Goal: Task Accomplishment & Management: Manage account settings

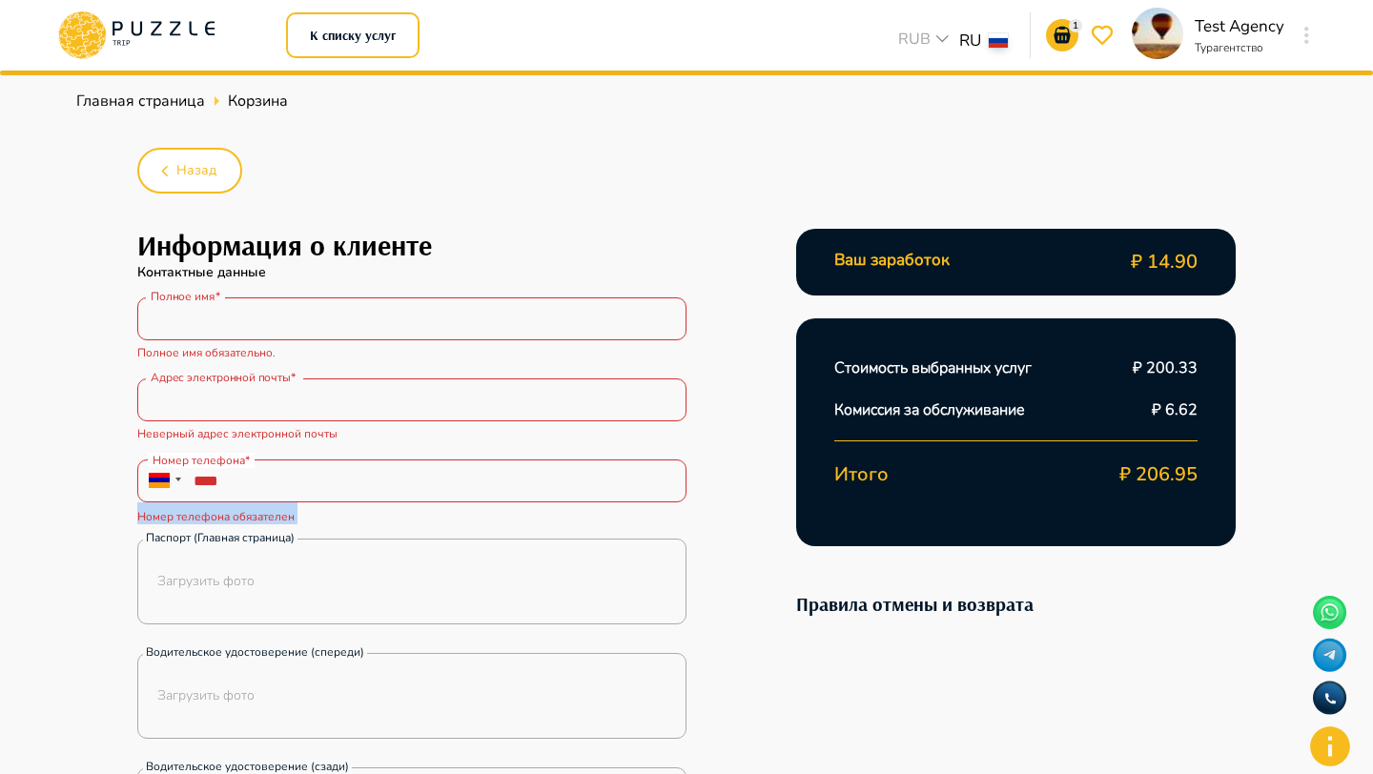
click at [195, 31] on icon at bounding box center [136, 35] width 162 height 50
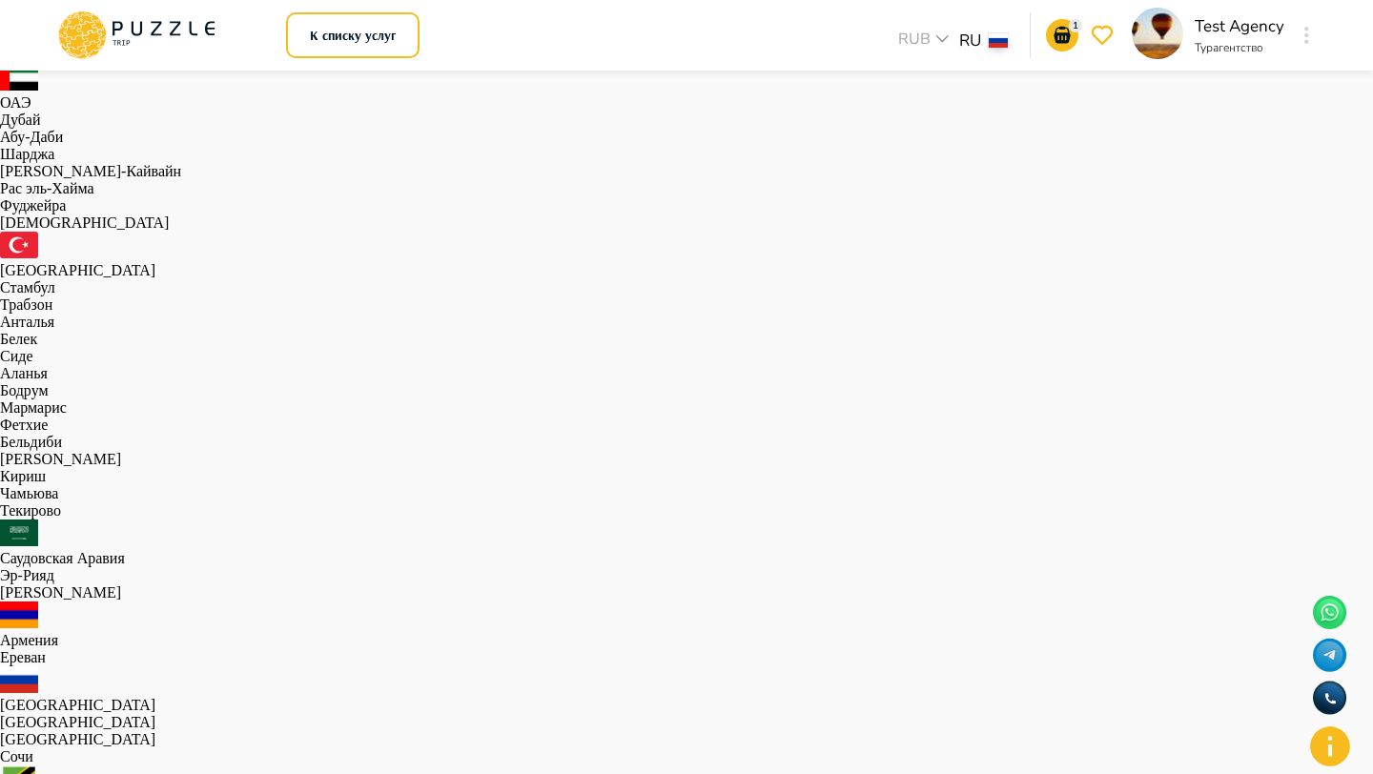
scroll to position [1174, 0]
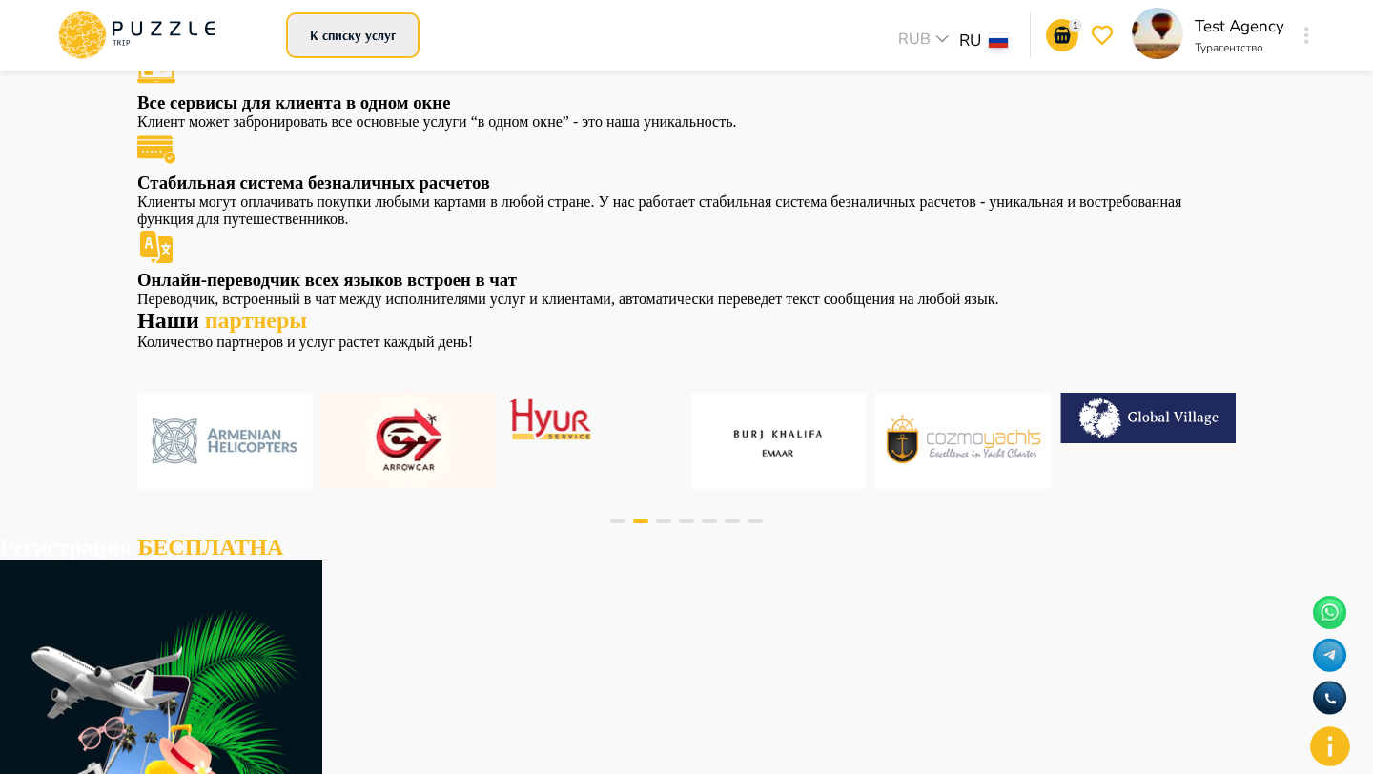
click at [376, 31] on button "К списку услуг" at bounding box center [352, 35] width 133 height 46
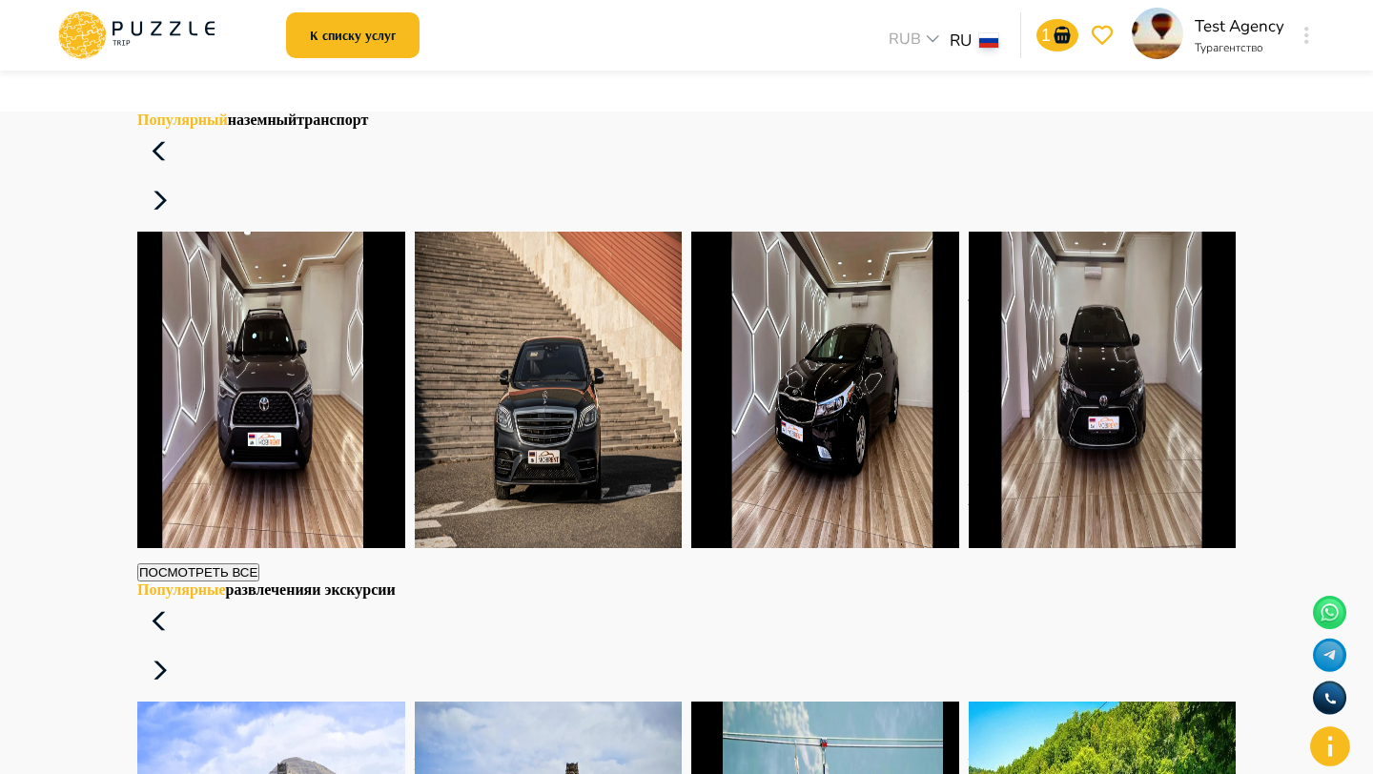
scroll to position [2064, 0]
click at [467, 130] on h4 "Популярный наземный транспорт" at bounding box center [686, 121] width 1098 height 17
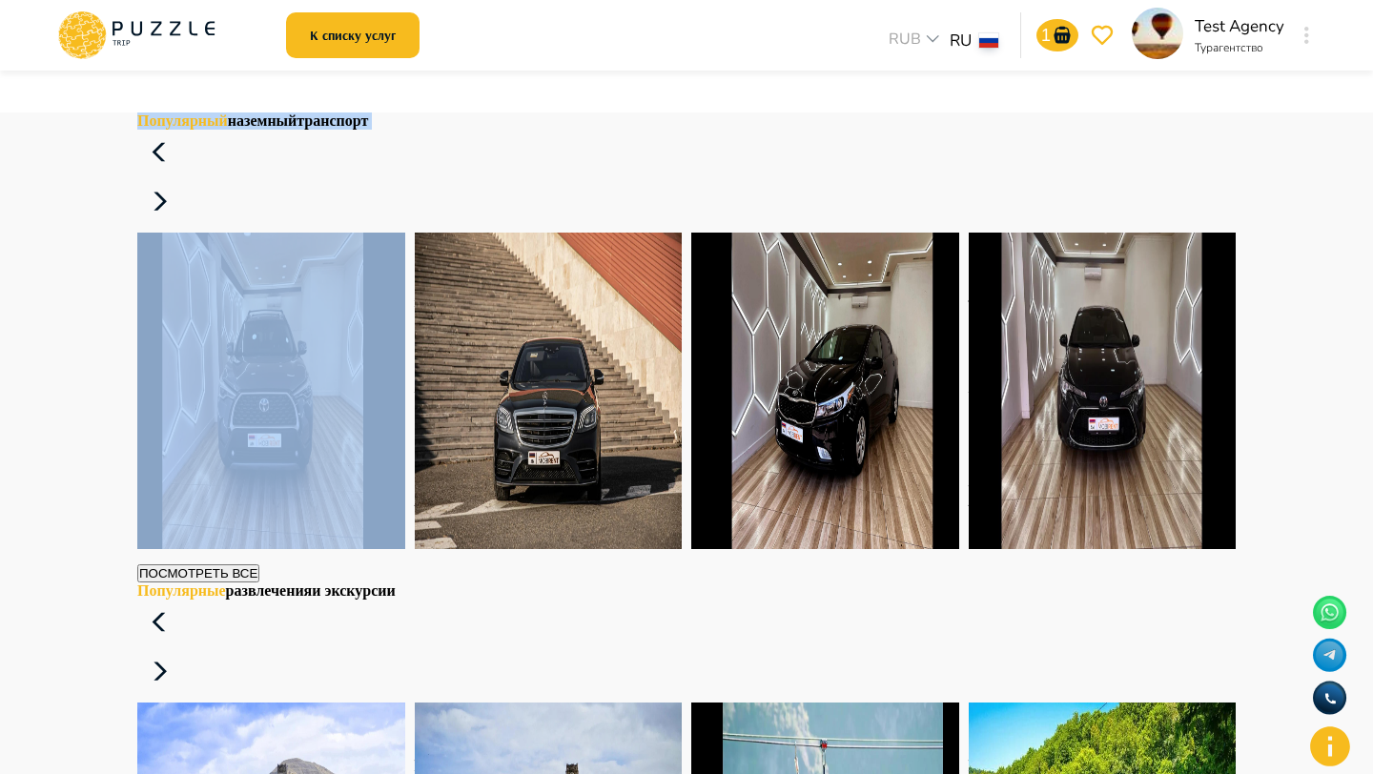
click at [467, 130] on h4 "Популярный наземный транспорт" at bounding box center [686, 121] width 1098 height 17
copy div "Популярный наземный транспорт"
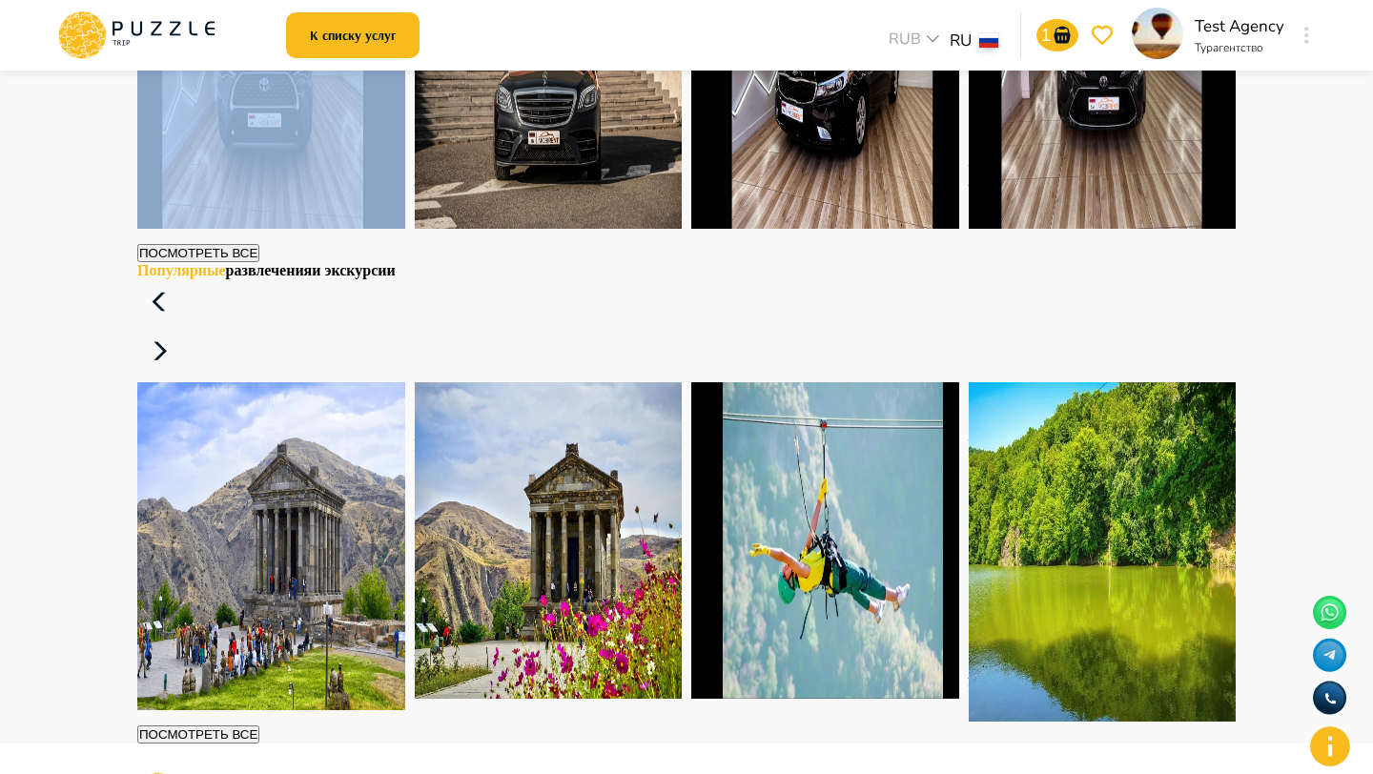
scroll to position [2658, 0]
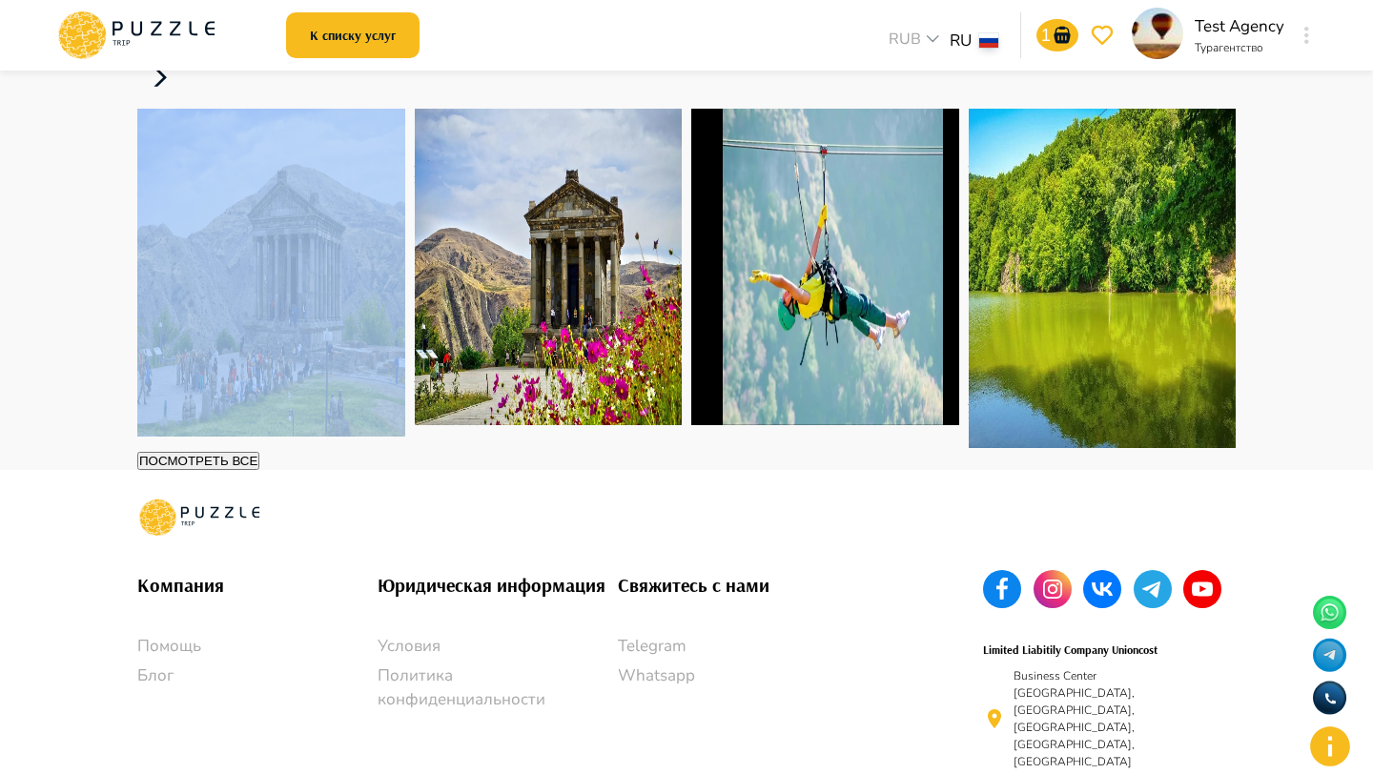
copy div "Популярные развлечения и экскурсии"
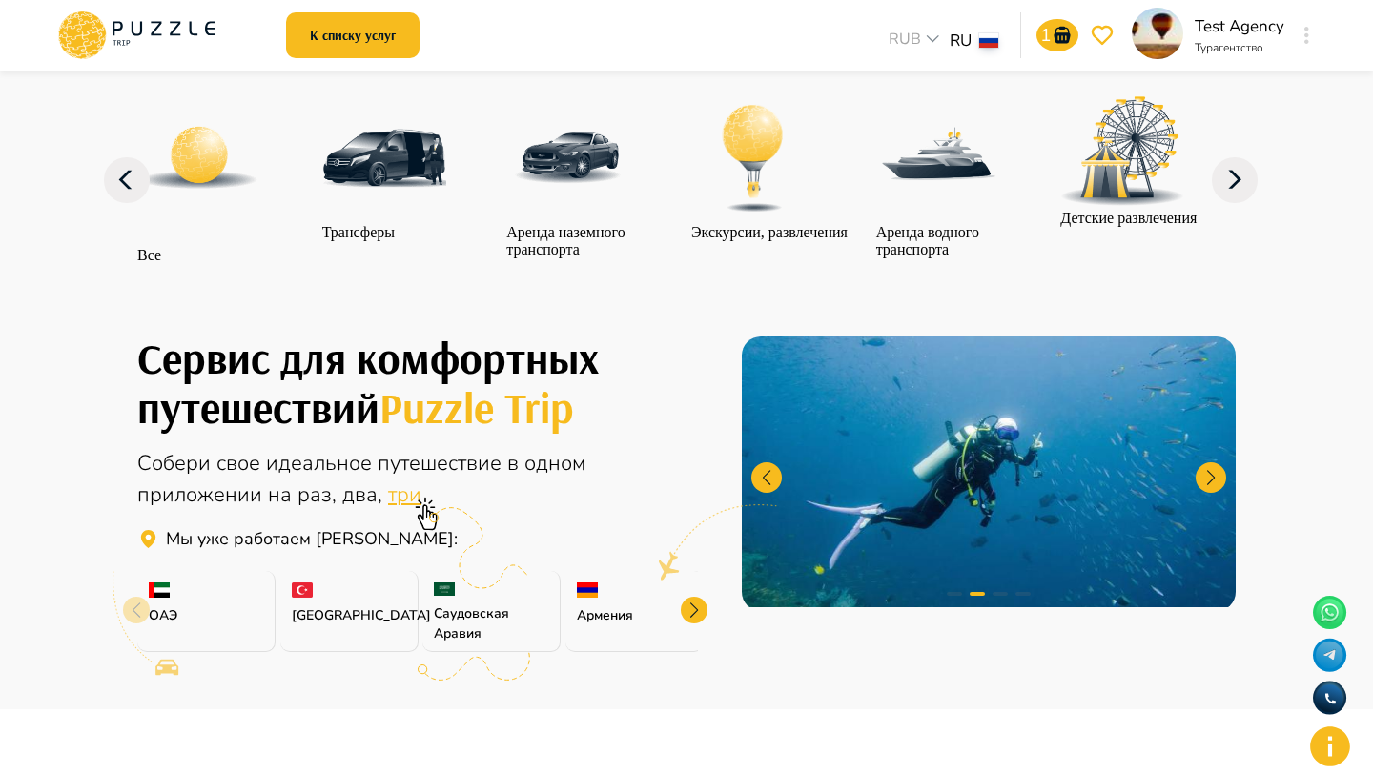
scroll to position [0, 0]
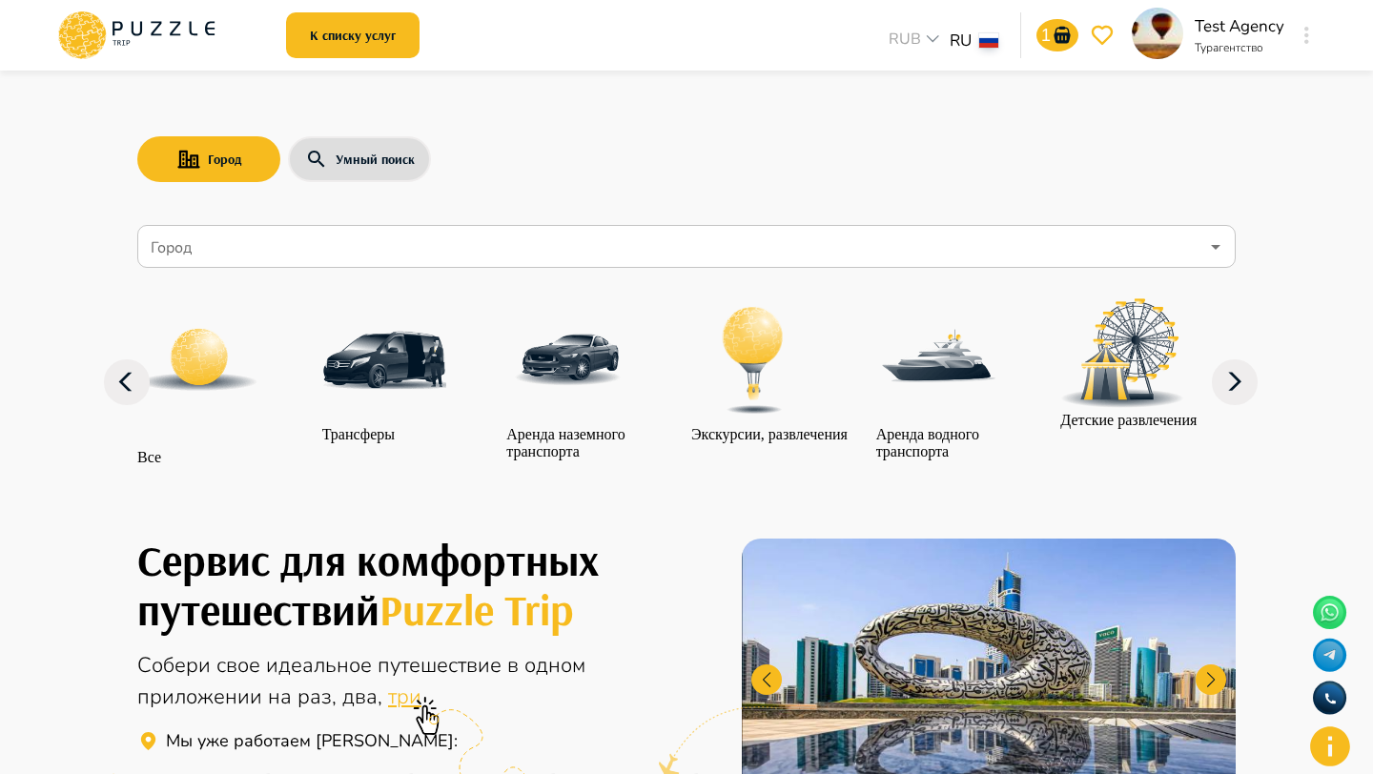
click at [255, 237] on input "Город" at bounding box center [673, 247] width 1052 height 36
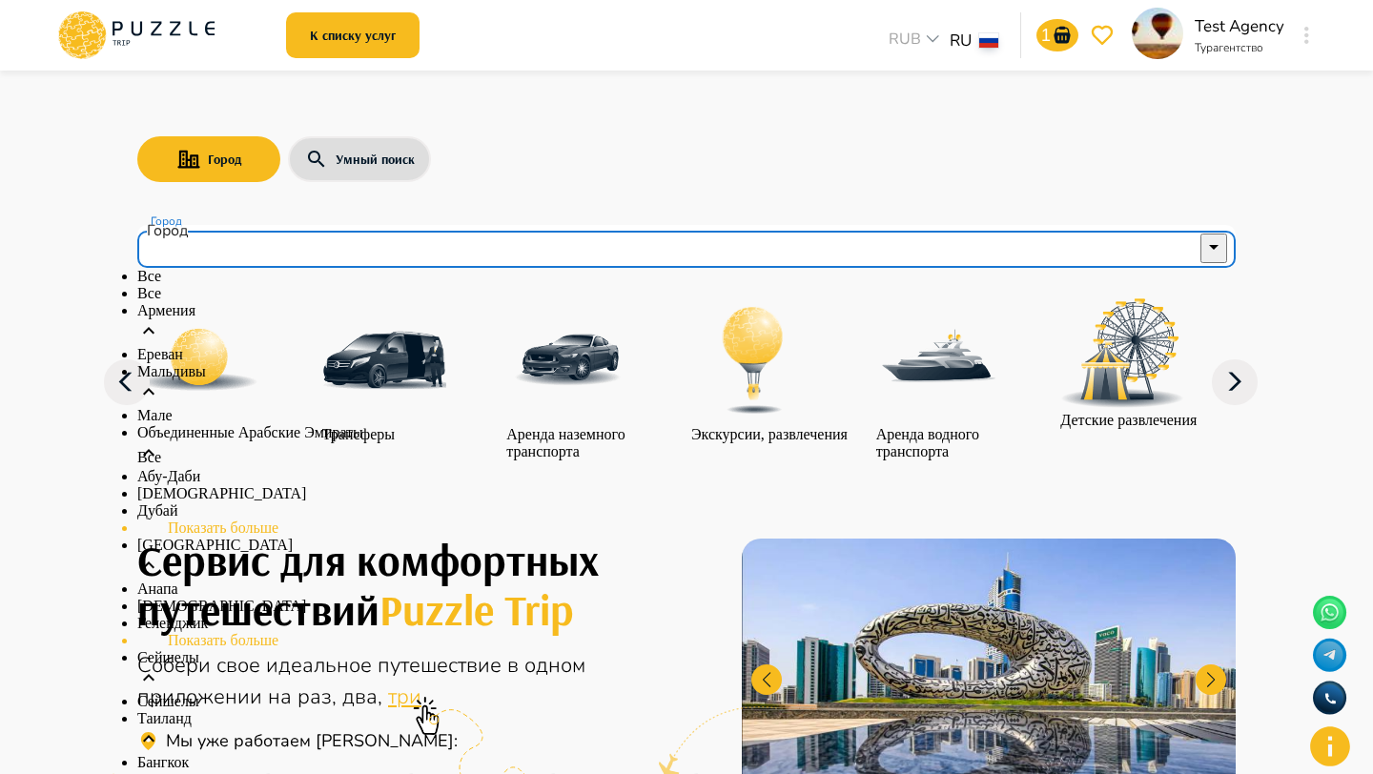
click at [359, 117] on div "Город Умный поиск Город Город Все Все Армения Ереван Мальдивы Мале Объединенные…" at bounding box center [686, 284] width 1144 height 426
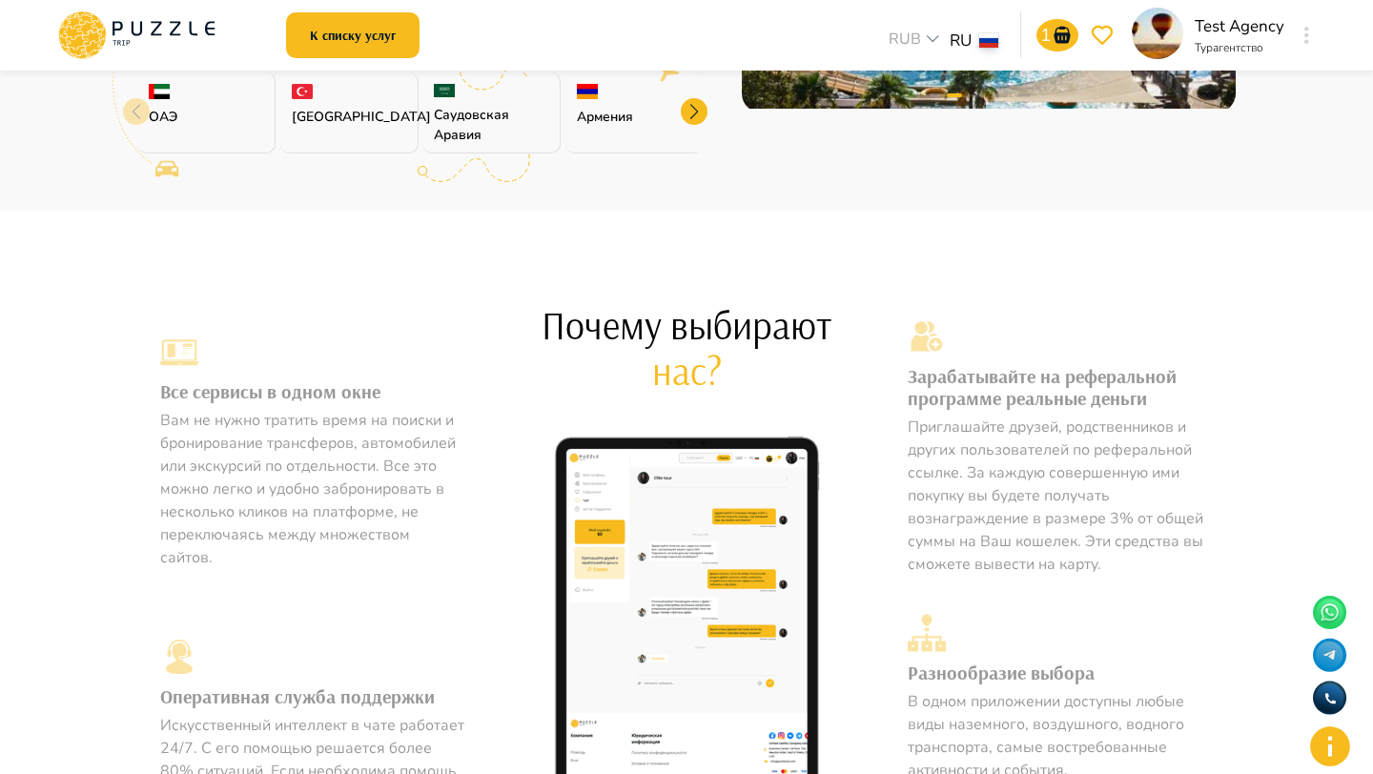
scroll to position [732, 0]
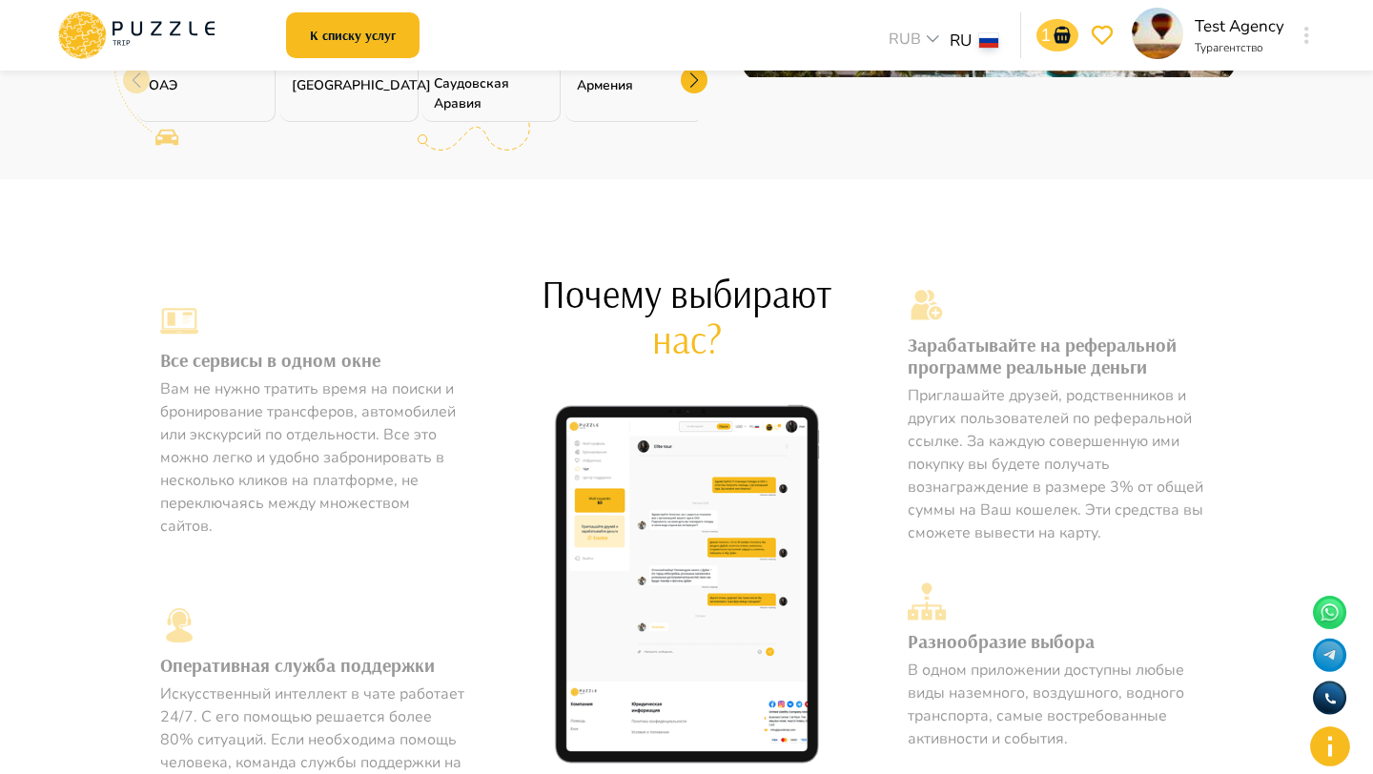
click at [1057, 37] on icon "go-to-basket-submit-button" at bounding box center [1062, 35] width 23 height 23
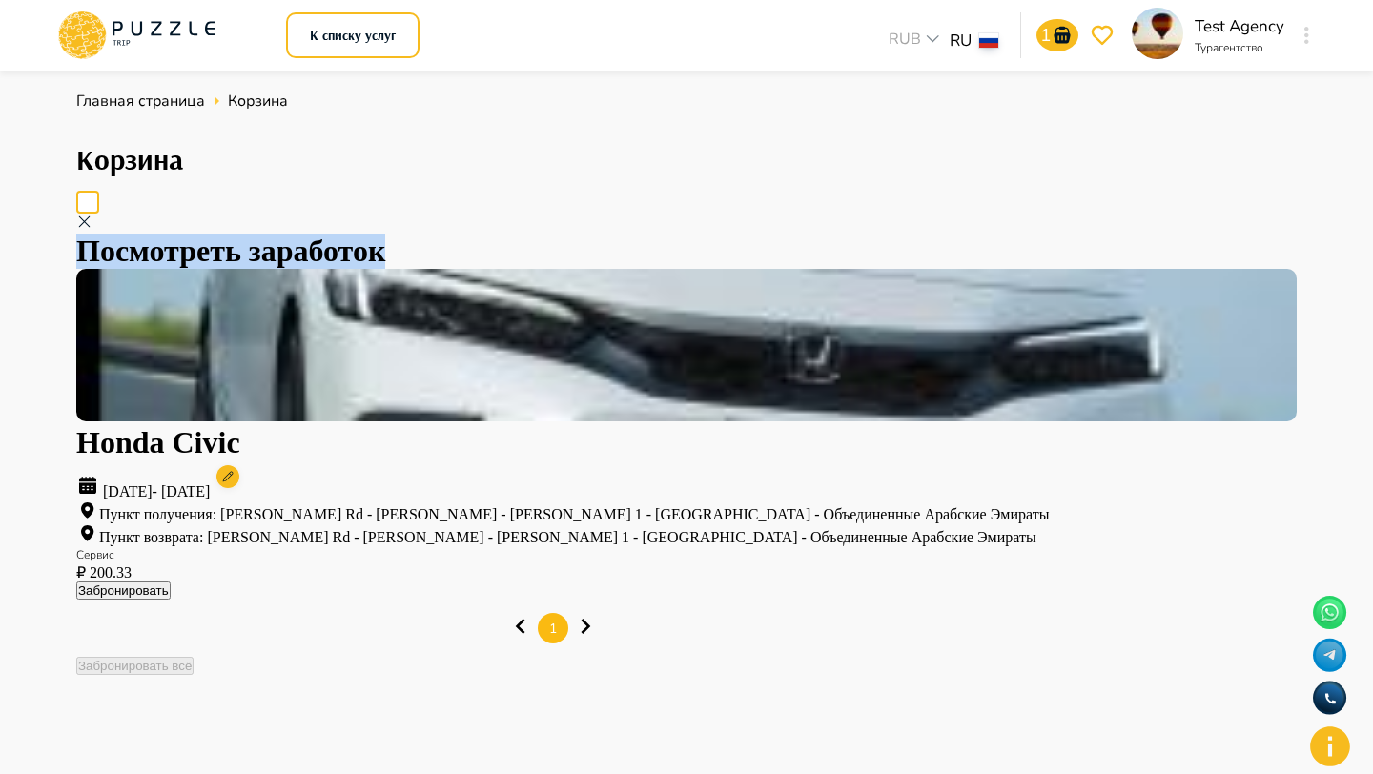
copy h1 "Посмотреть заработок"
drag, startPoint x: 306, startPoint y: 210, endPoint x: 194, endPoint y: 212, distance: 112.5
click at [194, 234] on h1 "Посмотреть заработок" at bounding box center [686, 251] width 1220 height 35
copy h1 "Ваш заработок - 7.50%"
drag, startPoint x: 318, startPoint y: 206, endPoint x: 187, endPoint y: 205, distance: 131.6
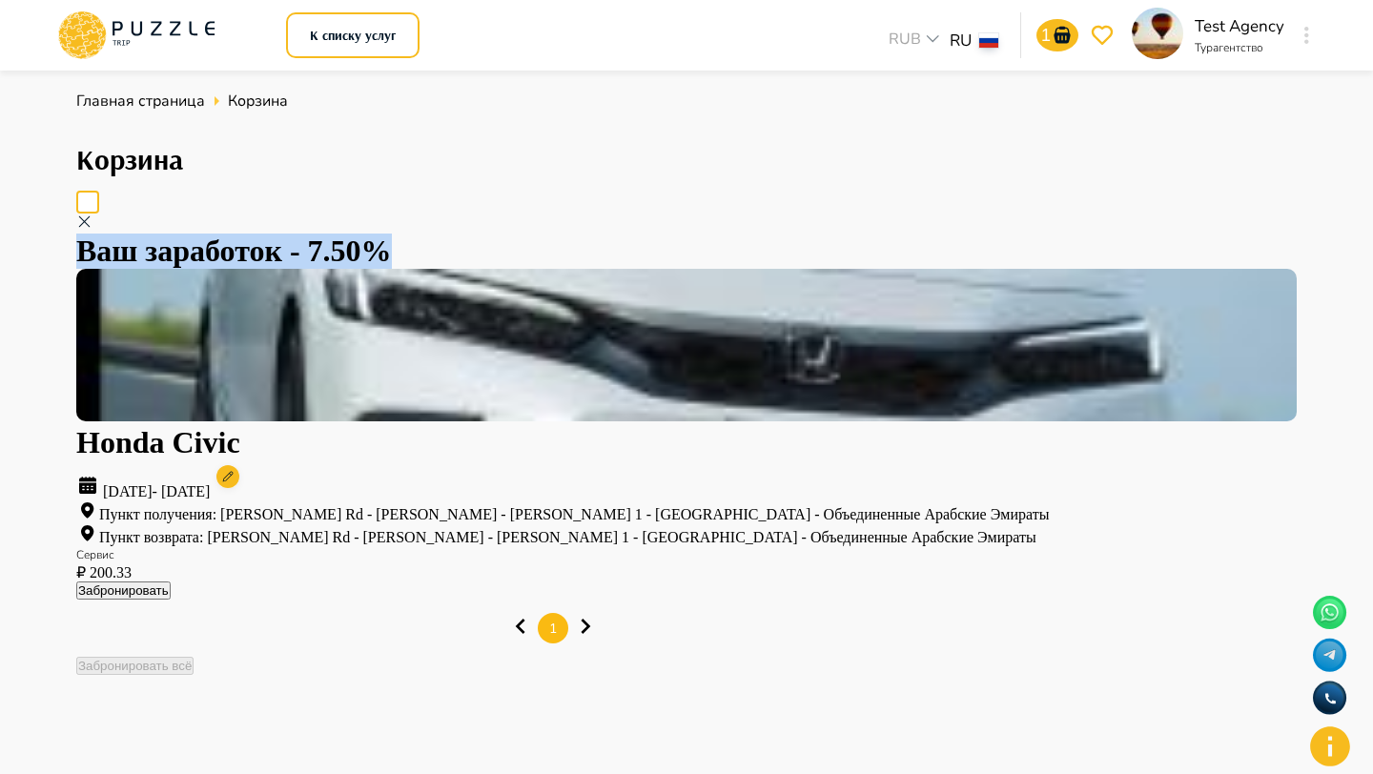
click at [187, 234] on div "Ваш заработок - 7.50%" at bounding box center [686, 251] width 1220 height 35
click at [371, 292] on img at bounding box center [686, 345] width 1220 height 153
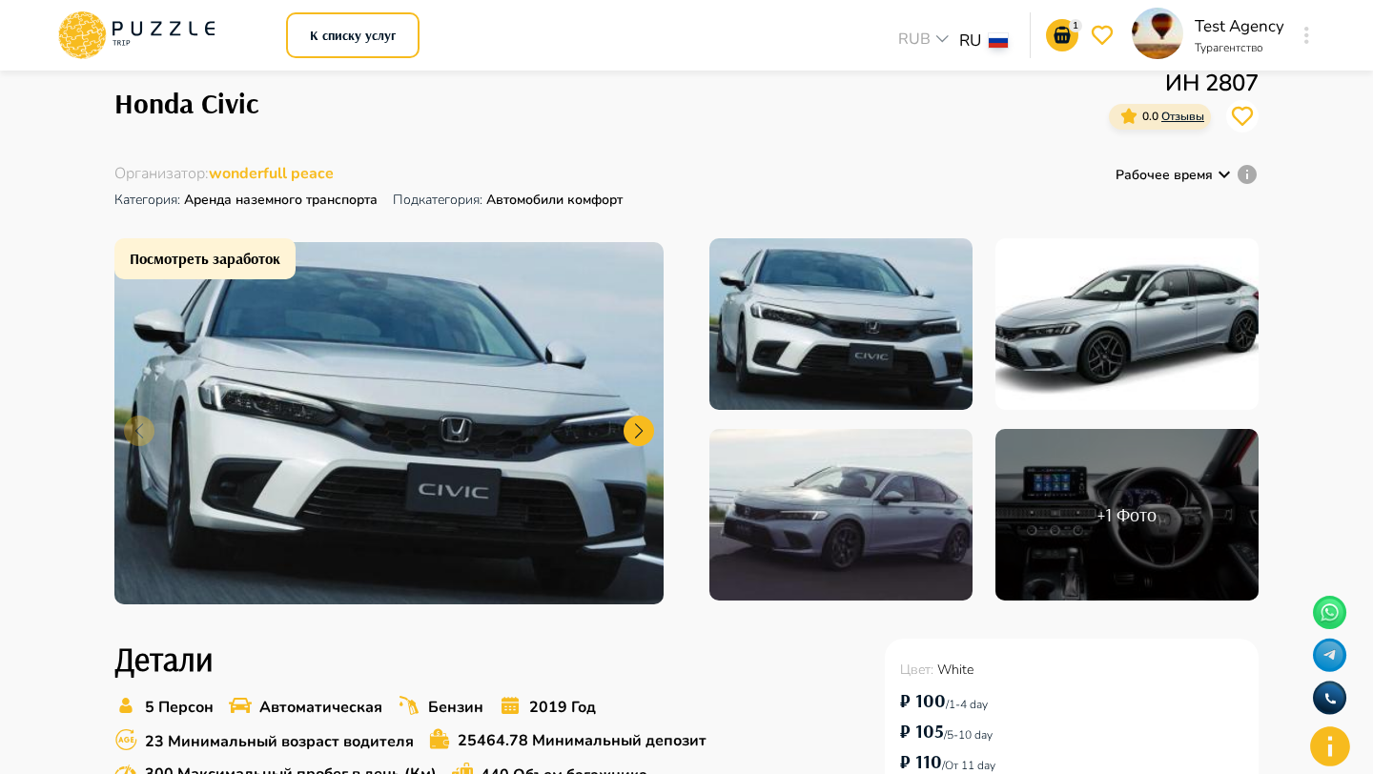
scroll to position [69, 0]
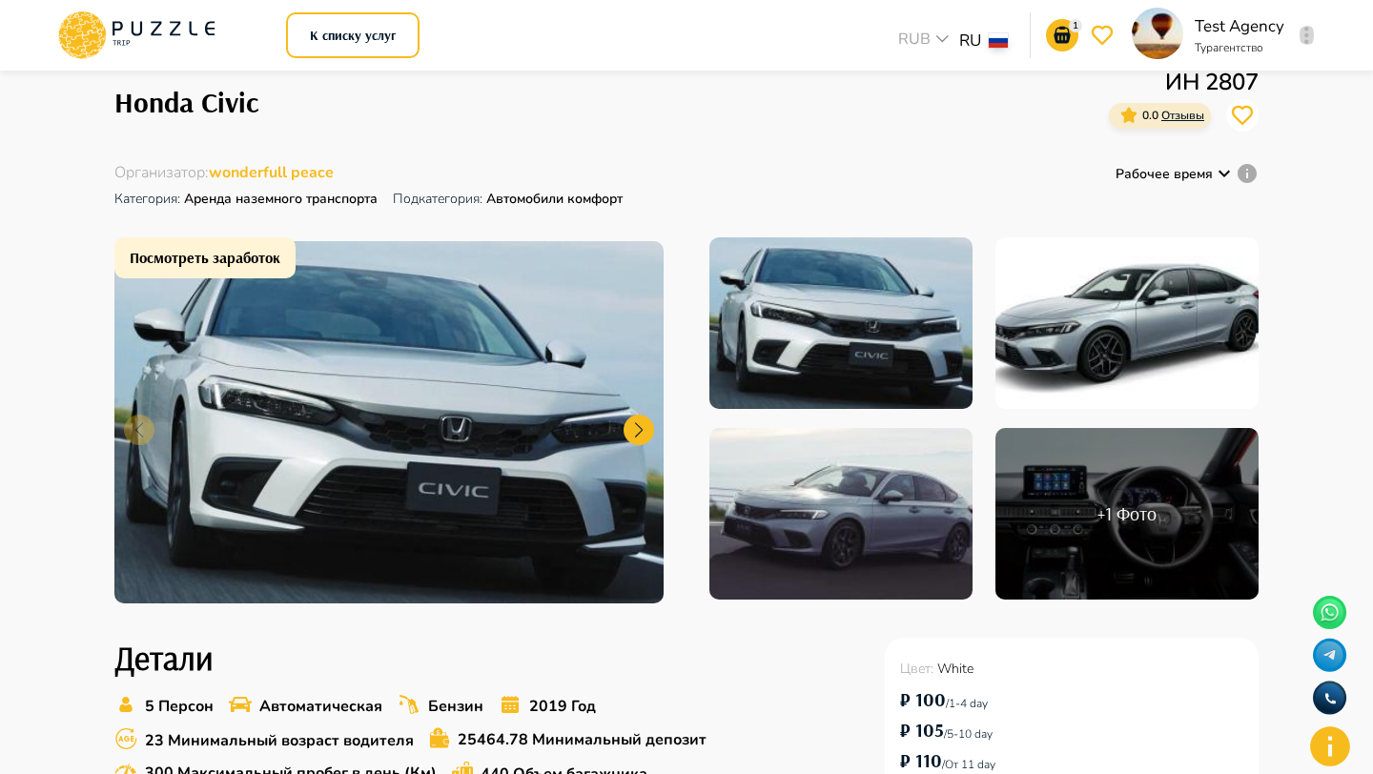
click at [1304, 39] on icon "button" at bounding box center [1306, 35] width 5 height 17
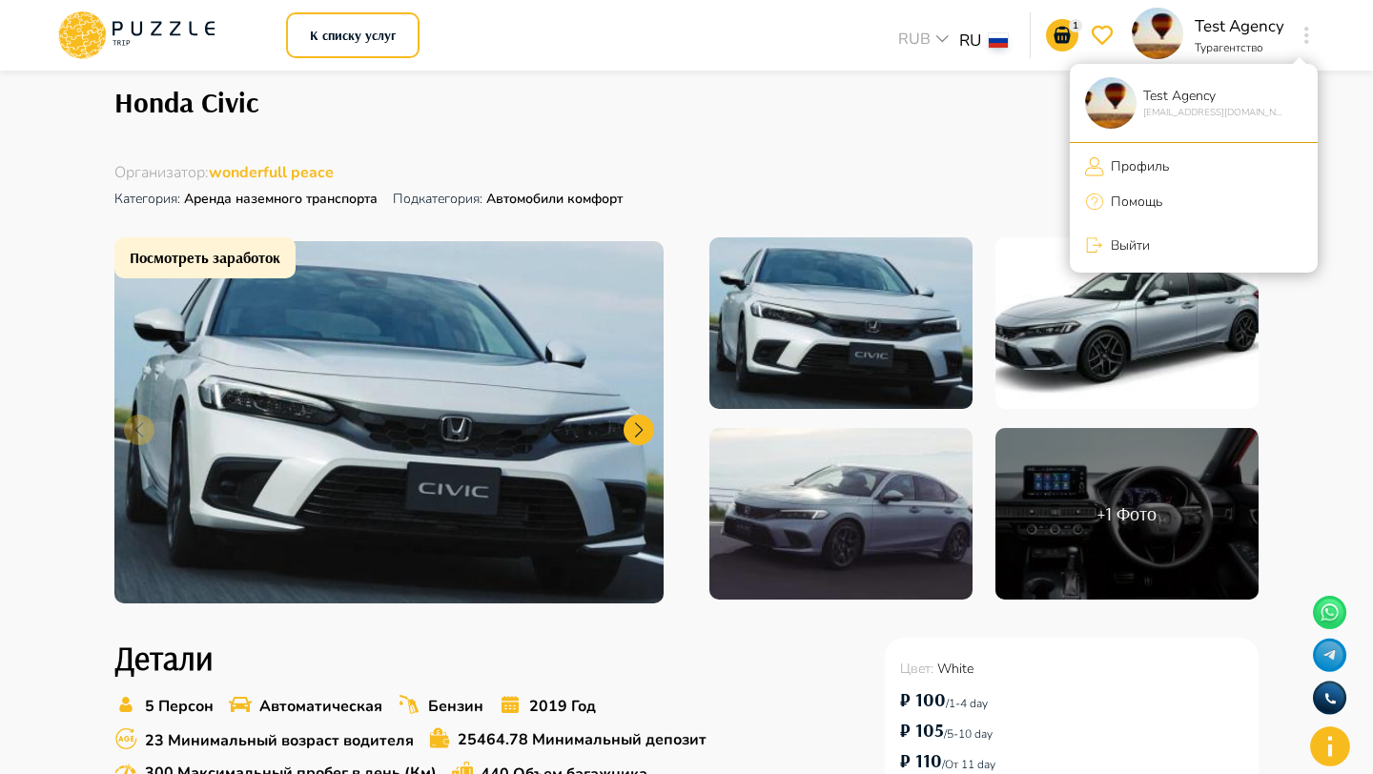
click at [1143, 161] on p "Профиль" at bounding box center [1136, 166] width 65 height 20
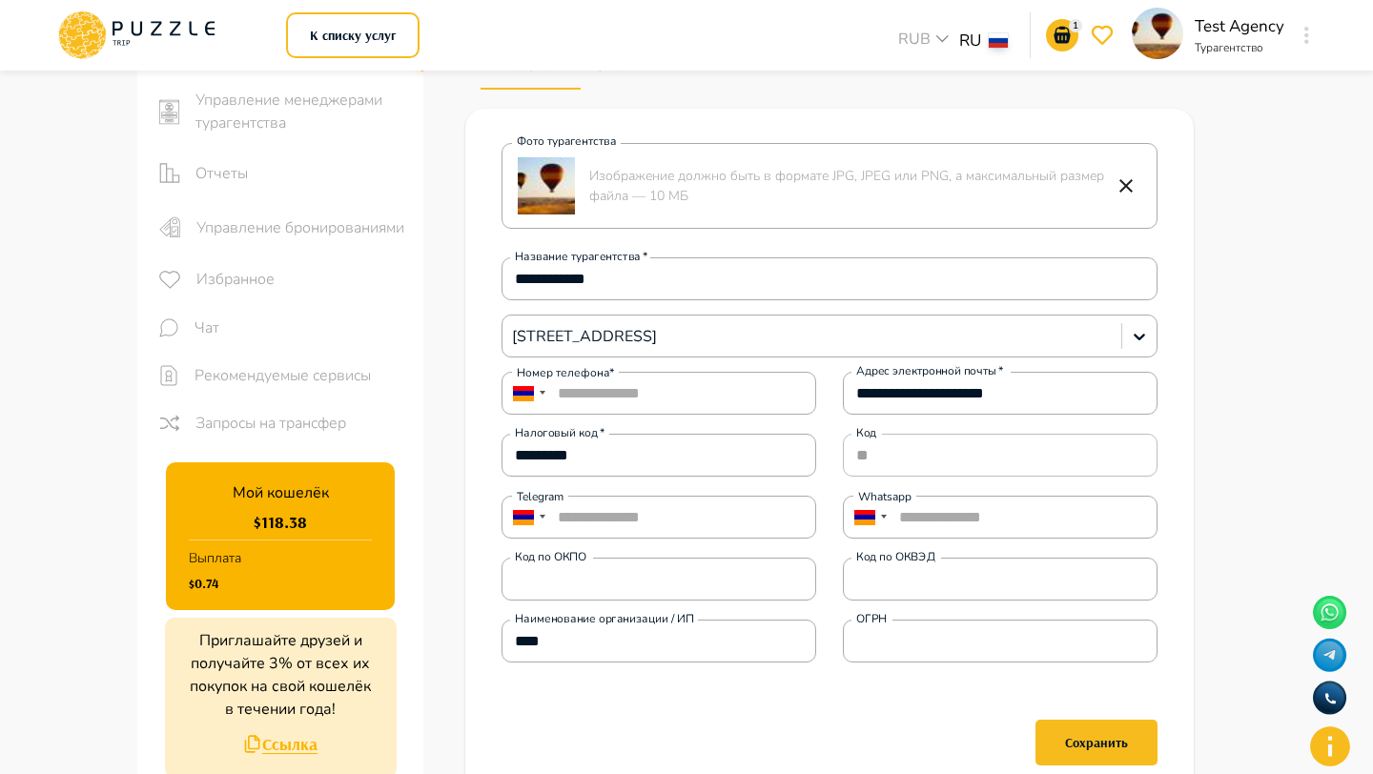
scroll to position [191, 0]
